Goal: Transaction & Acquisition: Purchase product/service

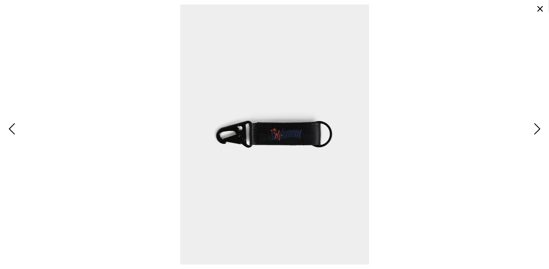
click at [535, 125] on span "Next" at bounding box center [536, 129] width 9 height 16
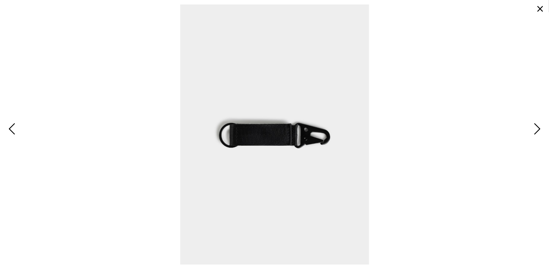
click at [540, 8] on button "button" at bounding box center [539, 8] width 13 height 13
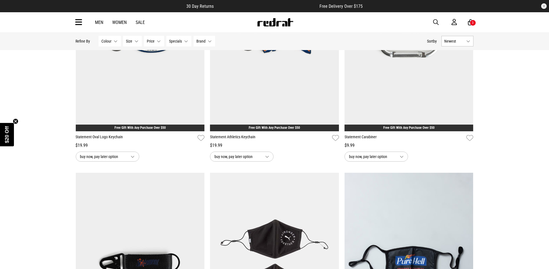
scroll to position [35, 0]
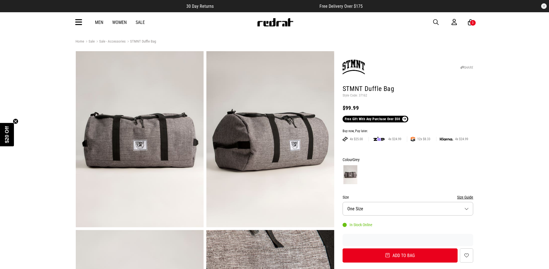
click at [158, 130] on img at bounding box center [140, 139] width 128 height 176
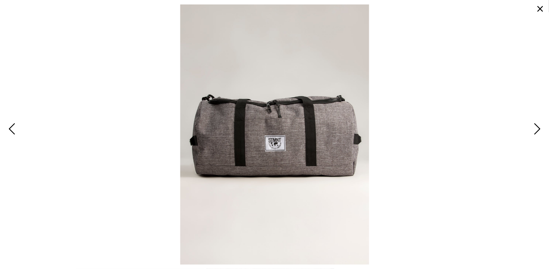
click at [536, 133] on span "Next" at bounding box center [536, 129] width 9 height 16
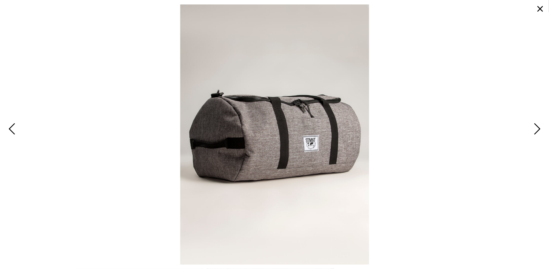
click at [536, 133] on span "Next" at bounding box center [536, 129] width 9 height 16
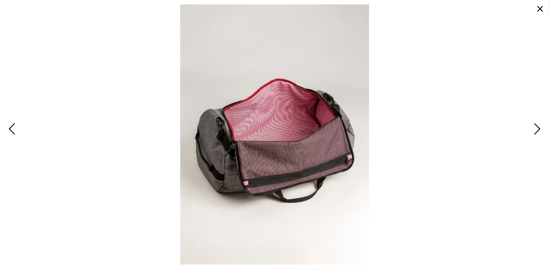
click at [536, 133] on span "Next" at bounding box center [536, 129] width 9 height 16
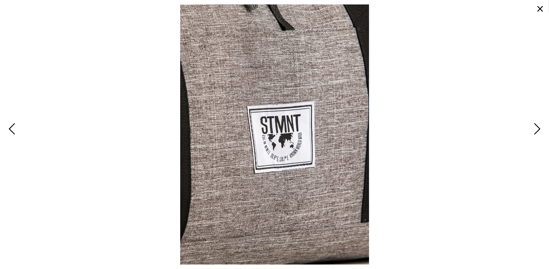
click at [536, 133] on span "Next" at bounding box center [536, 129] width 9 height 16
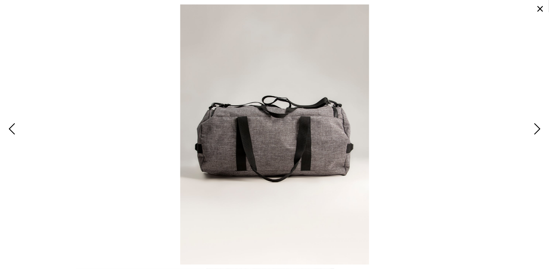
click at [17, 132] on button "Previous" at bounding box center [13, 129] width 12 height 17
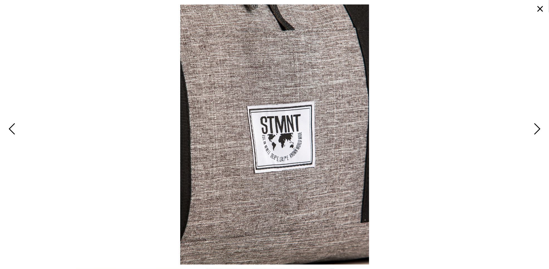
click at [537, 8] on button "button" at bounding box center [539, 8] width 13 height 13
